Goal: Task Accomplishment & Management: Manage account settings

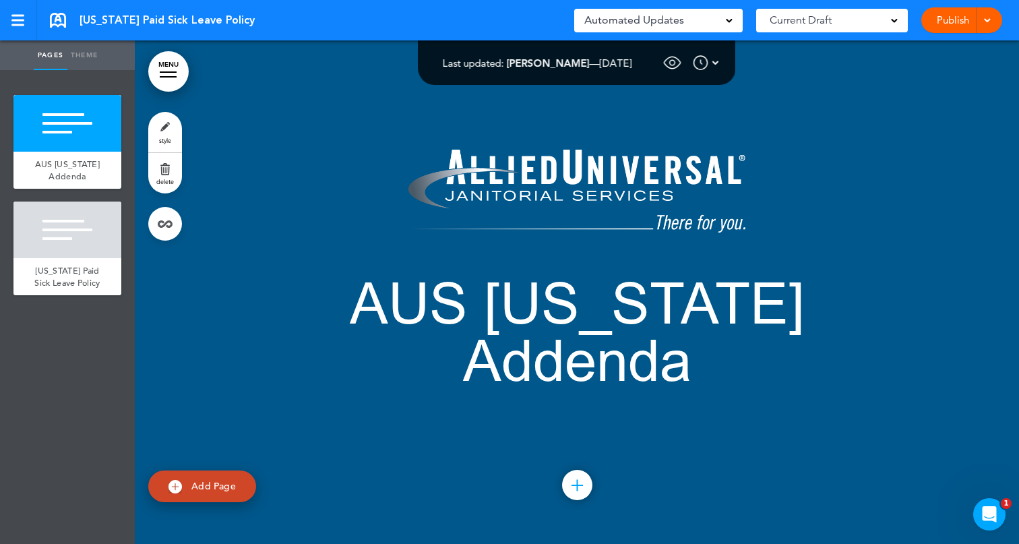
click at [720, 18] on div "Automated Updates 0" at bounding box center [658, 20] width 148 height 19
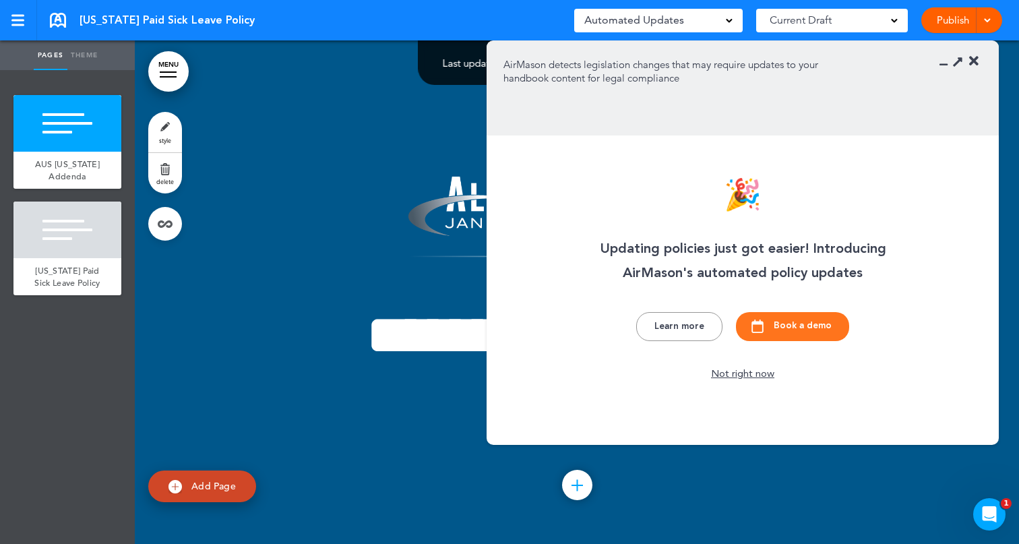
click at [394, 23] on div "[US_STATE] Paid Sick Leave Policy Saved! Automated Updates 0 Auto policy update…" at bounding box center [509, 20] width 1019 height 40
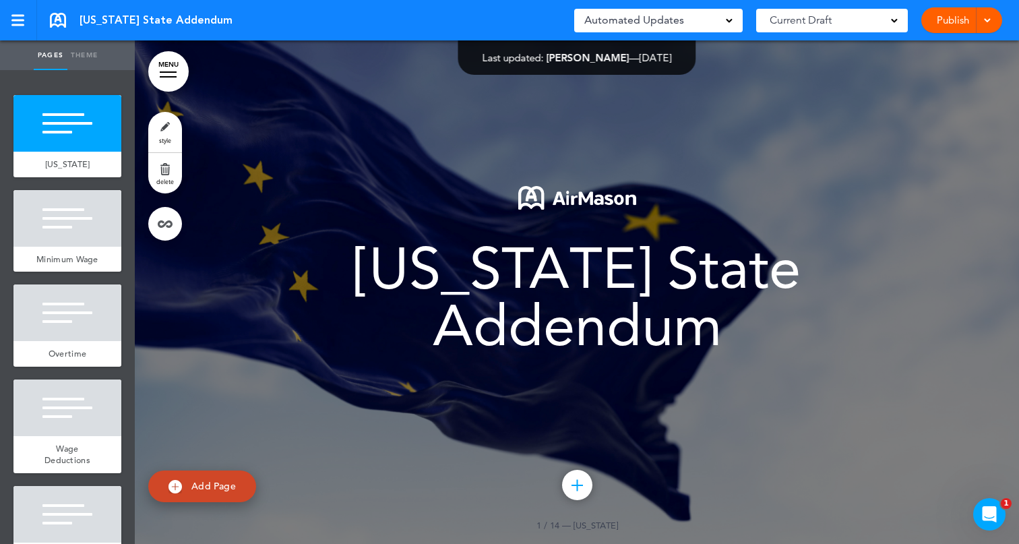
click at [695, 27] on div "Automated Updates 0" at bounding box center [658, 20] width 148 height 19
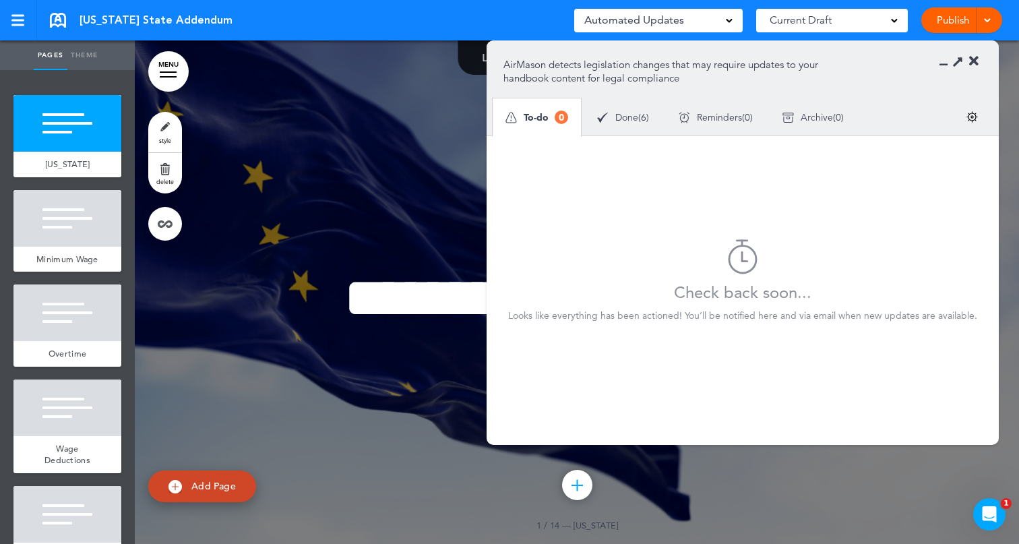
click at [622, 115] on span "Done" at bounding box center [626, 117] width 23 height 9
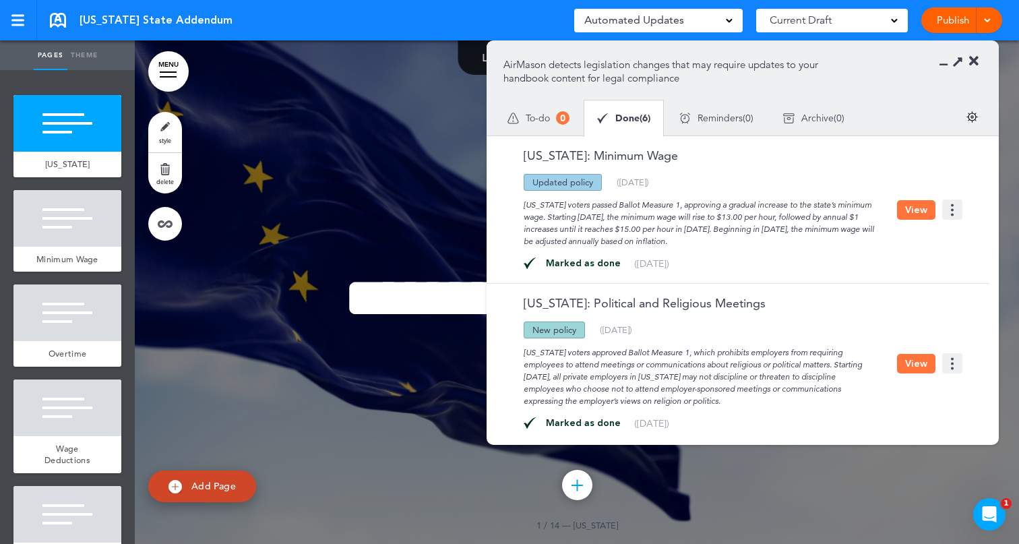
click at [950, 214] on img at bounding box center [952, 209] width 20 height 20
click at [880, 241] on li "Move this" at bounding box center [906, 240] width 94 height 15
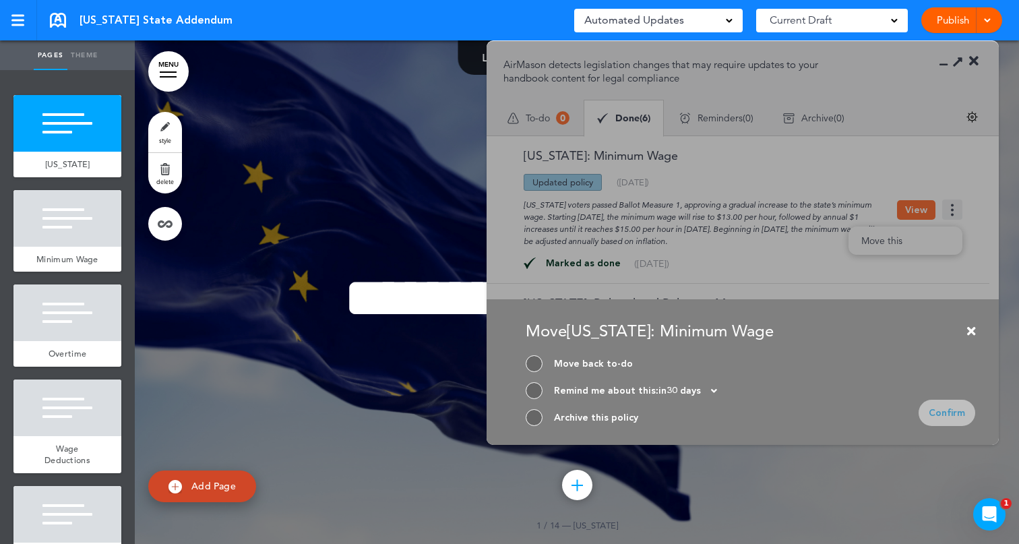
click at [969, 328] on icon at bounding box center [971, 331] width 8 height 12
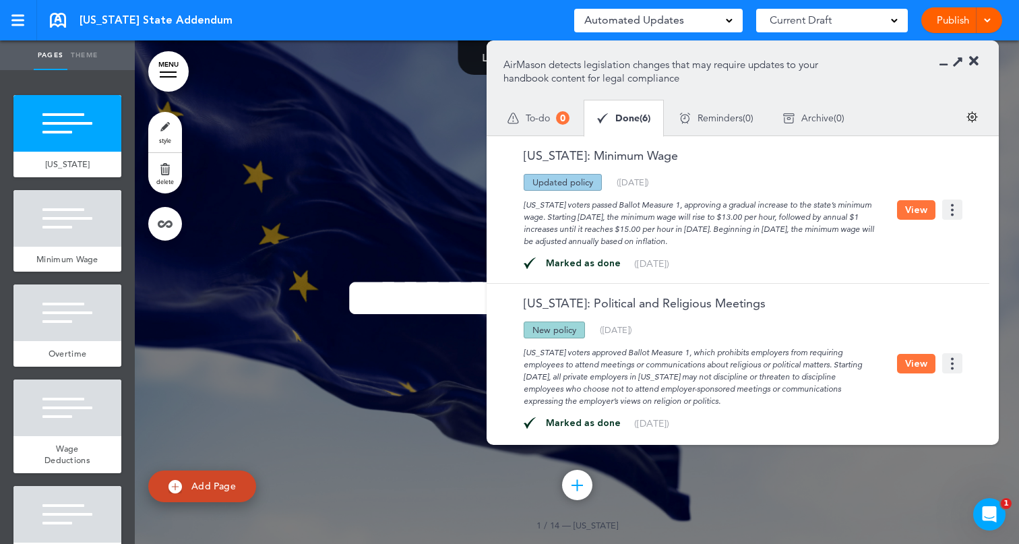
click at [968, 59] on div at bounding box center [962, 61] width 31 height 13
click at [973, 58] on icon at bounding box center [973, 61] width 9 height 13
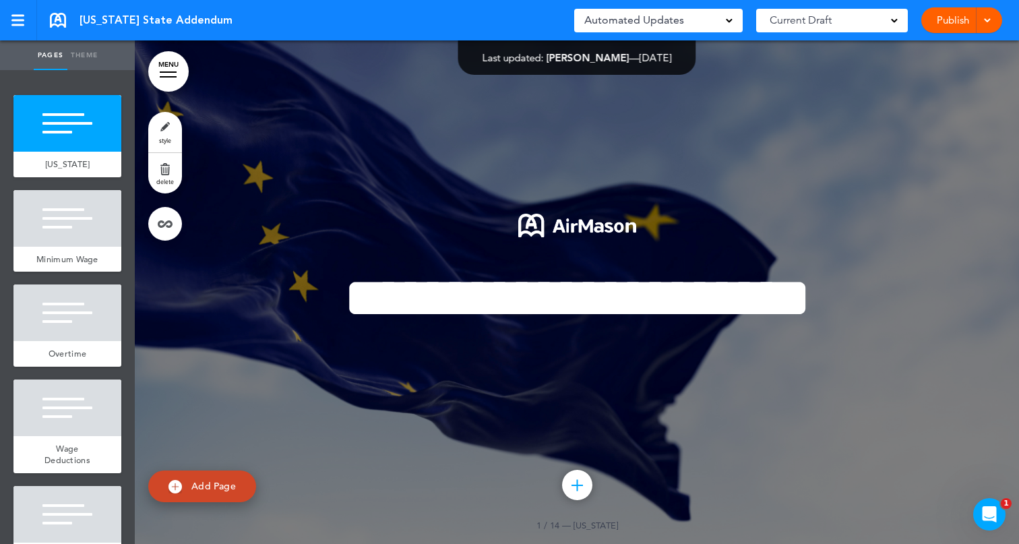
click at [986, 16] on span at bounding box center [987, 19] width 9 height 9
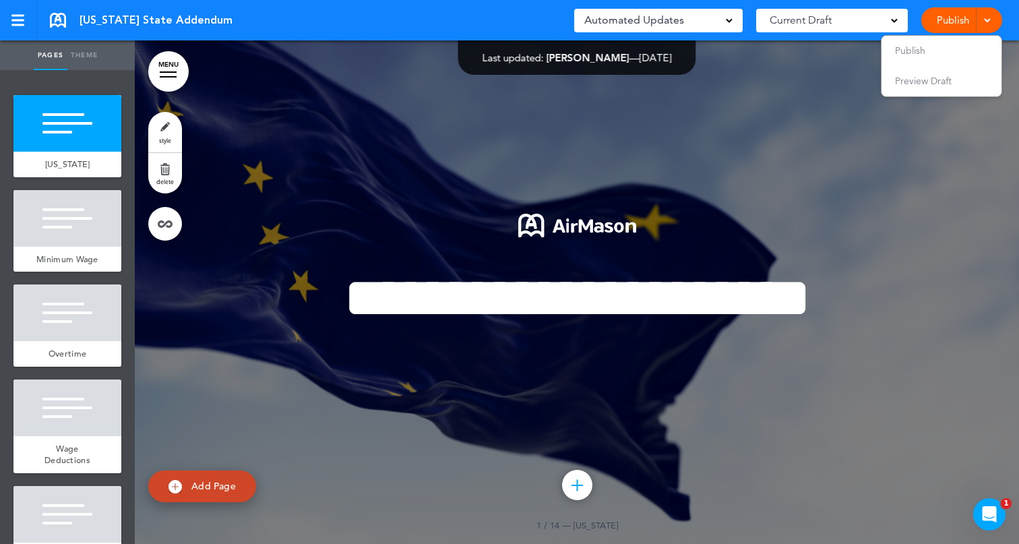
click at [915, 15] on div "Saved! Automated Updates 0 Auto policy updates AirMason detects legislation cha…" at bounding box center [788, 20] width 428 height 40
click at [947, 18] on link "Publish" at bounding box center [952, 20] width 42 height 26
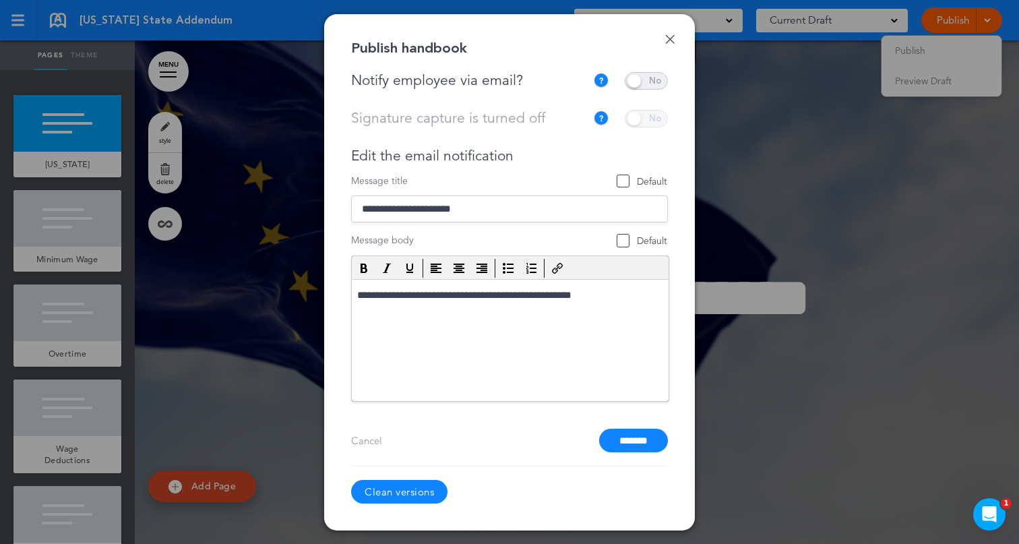
click at [441, 79] on div "Notify employee via email?" at bounding box center [472, 80] width 242 height 17
copy div "Notify employee via email?"
click at [460, 123] on div "Signature capture is turned off This current handbook is not collecting signatu…" at bounding box center [509, 119] width 317 height 18
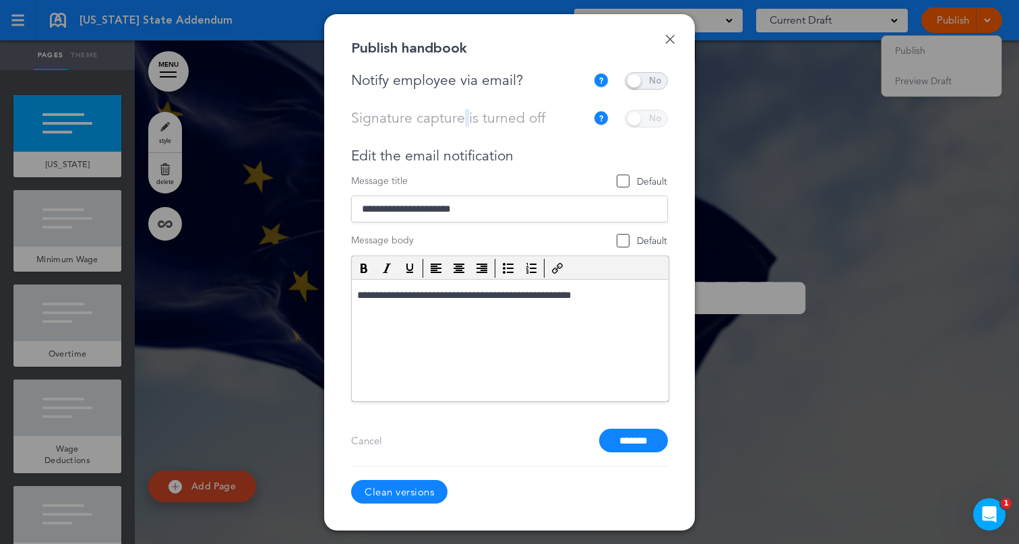
click at [460, 123] on div "Signature capture is turned off This current handbook is not collecting signatu…" at bounding box center [509, 119] width 317 height 18
copy div "Signature capture is turned off"
click at [442, 149] on div "Edit the email notification" at bounding box center [509, 156] width 317 height 17
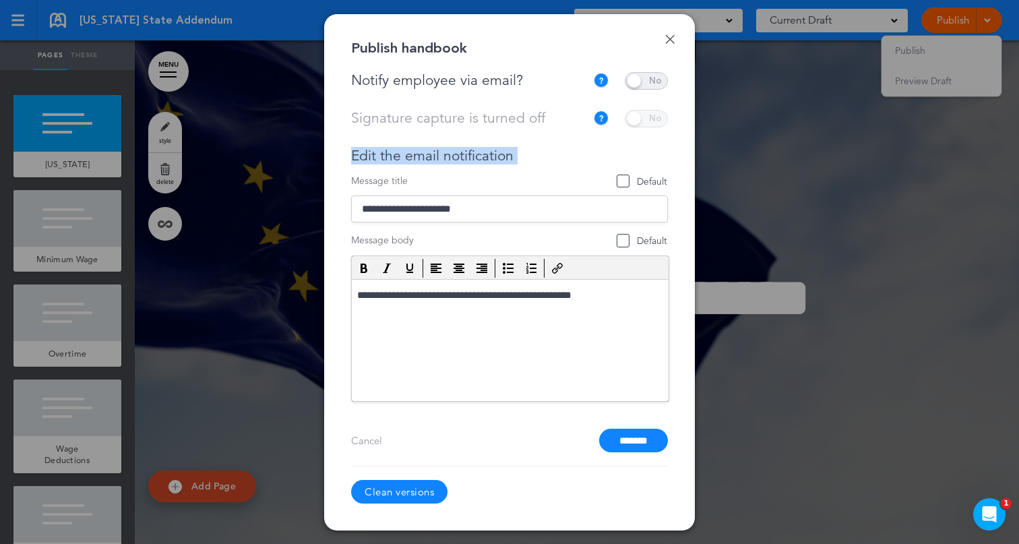
click at [442, 149] on div "Edit the email notification" at bounding box center [509, 156] width 317 height 17
copy div "Edit the email notification"
click at [450, 178] on div "Message title Default" at bounding box center [509, 181] width 317 height 13
click at [412, 212] on input "**********" at bounding box center [509, 208] width 317 height 27
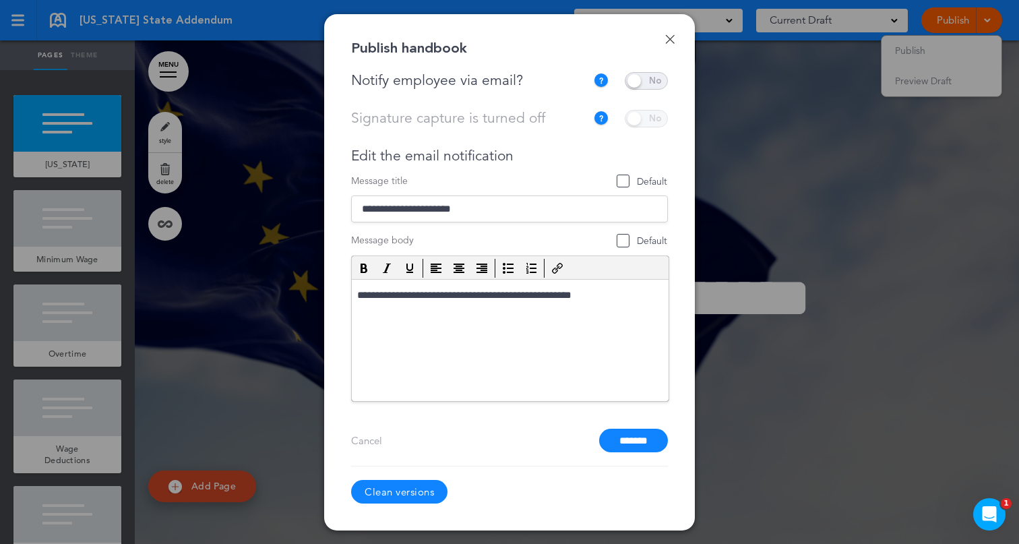
click at [412, 212] on input "**********" at bounding box center [509, 208] width 317 height 27
click at [425, 296] on p "**********" at bounding box center [510, 295] width 306 height 13
